Goal: Task Accomplishment & Management: Use online tool/utility

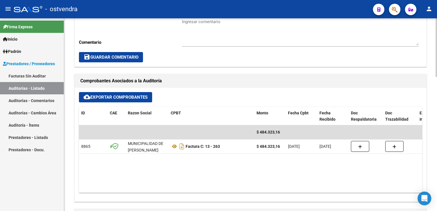
scroll to position [200, 0]
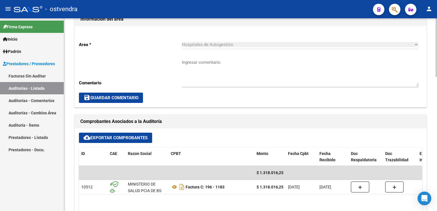
scroll to position [172, 0]
